Goal: Task Accomplishment & Management: Manage account settings

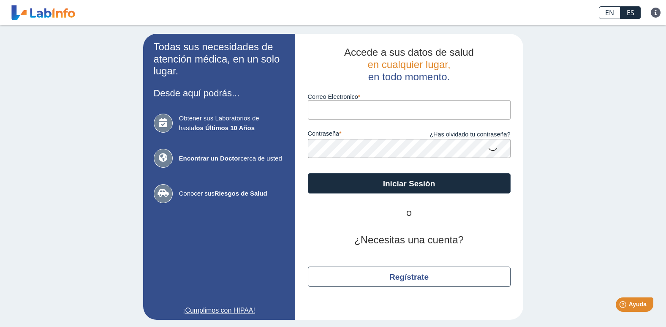
click at [337, 111] on input "Correo Electronico" at bounding box center [409, 109] width 203 height 19
type input "[EMAIL_ADDRESS][DOMAIN_NAME]"
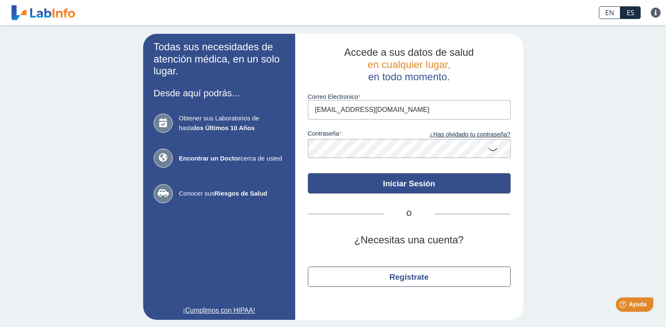
click at [382, 186] on button "Iniciar Sesión" at bounding box center [409, 183] width 203 height 20
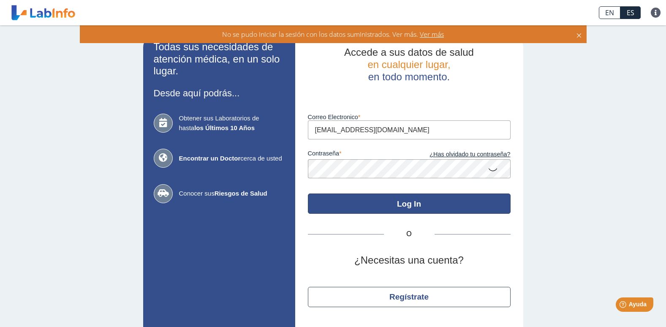
click at [399, 209] on button "Log In" at bounding box center [409, 203] width 203 height 20
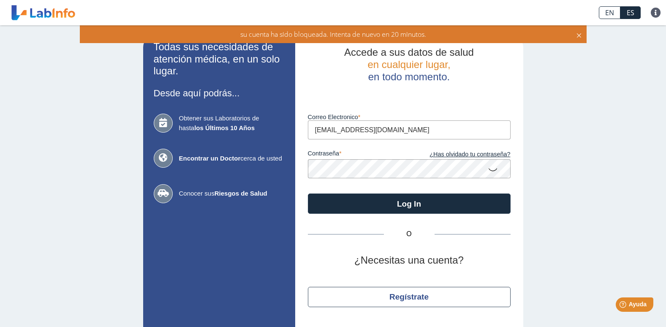
click at [579, 37] on icon at bounding box center [578, 34] width 7 height 9
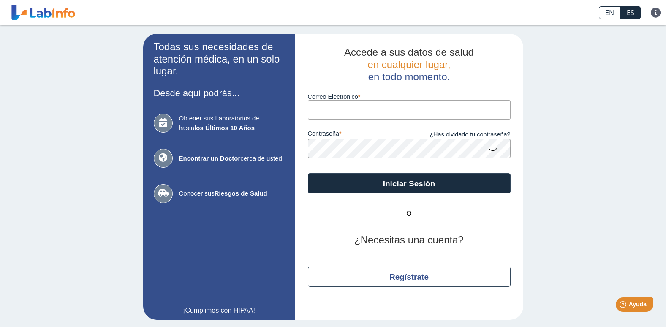
click at [325, 108] on input "Correo Electronico" at bounding box center [409, 109] width 203 height 19
type input "[EMAIL_ADDRESS][DOMAIN_NAME]"
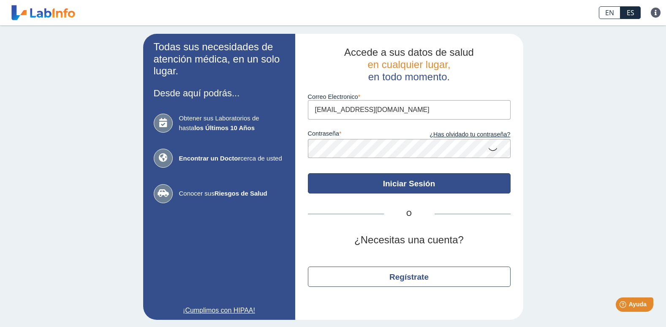
click at [399, 181] on button "Iniciar Sesión" at bounding box center [409, 183] width 203 height 20
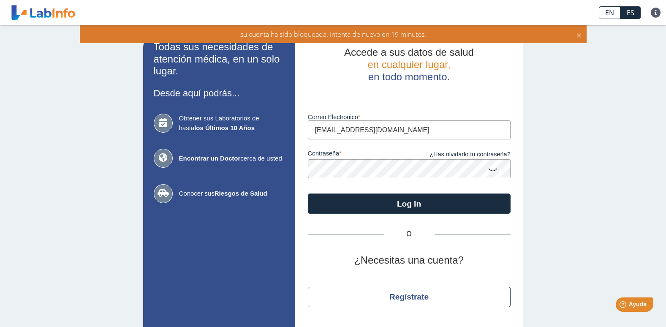
click at [578, 36] on icon at bounding box center [578, 34] width 7 height 9
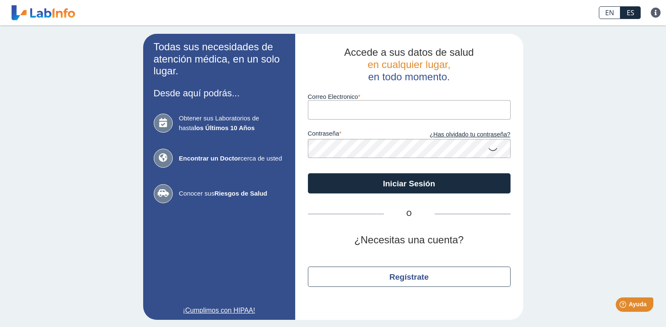
click at [159, 121] on icon at bounding box center [163, 123] width 19 height 19
click at [331, 107] on input "Correo Electronico" at bounding box center [409, 109] width 203 height 19
type input "[EMAIL_ADDRESS][DOMAIN_NAME]"
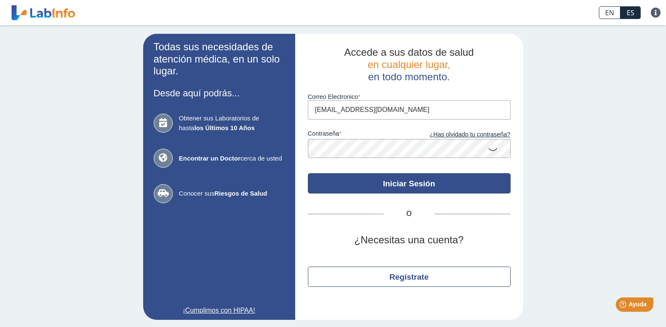
click at [387, 178] on button "Iniciar Sesión" at bounding box center [409, 183] width 203 height 20
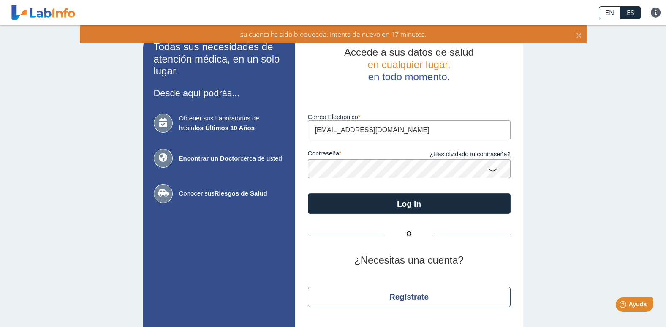
click at [577, 34] on icon at bounding box center [578, 34] width 7 height 9
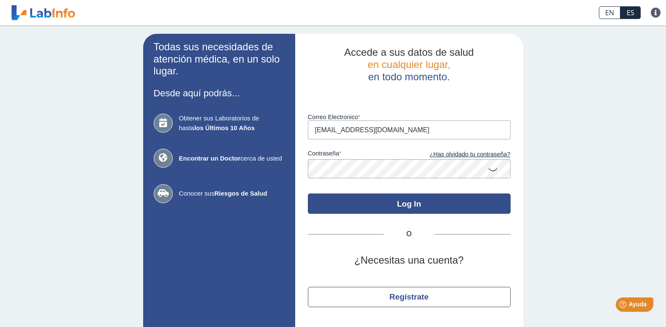
click at [411, 206] on button "Log In" at bounding box center [409, 203] width 203 height 20
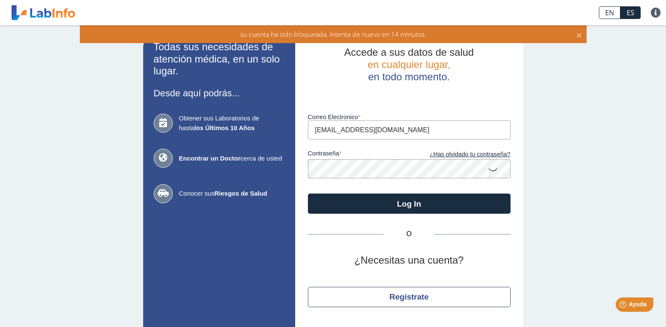
click at [579, 35] on icon at bounding box center [578, 34] width 7 height 9
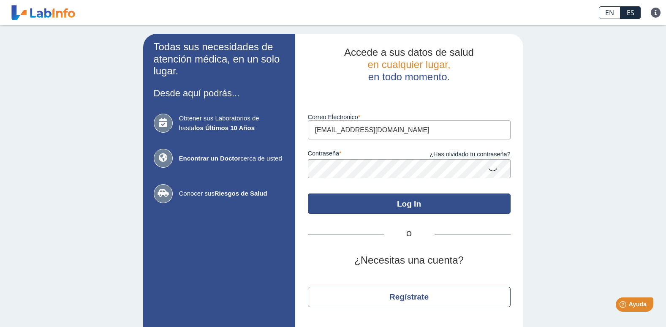
click at [394, 207] on button "Log In" at bounding box center [409, 203] width 203 height 20
